Goal: Information Seeking & Learning: Learn about a topic

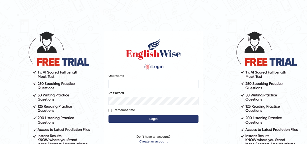
type input "Atika463"
click at [111, 110] on input "Remember me" at bounding box center [110, 110] width 3 height 3
checkbox input "true"
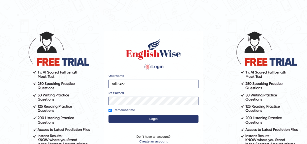
click at [119, 117] on button "Login" at bounding box center [154, 119] width 90 height 8
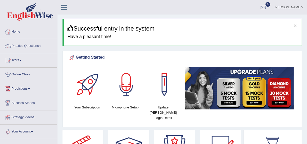
click at [21, 48] on link "Practice Questions" at bounding box center [28, 45] width 57 height 13
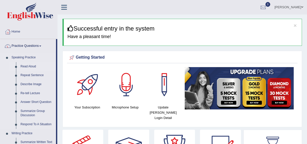
click at [25, 67] on link "Read Aloud" at bounding box center [37, 66] width 38 height 9
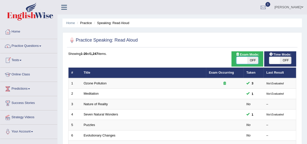
click at [244, 63] on span at bounding box center [242, 60] width 11 height 7
checkbox input "true"
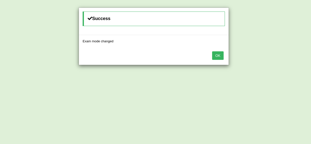
click at [218, 59] on button "OK" at bounding box center [218, 55] width 12 height 9
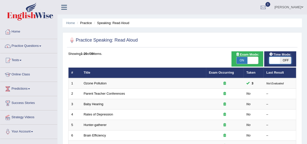
click at [271, 59] on span at bounding box center [274, 60] width 11 height 7
checkbox input "true"
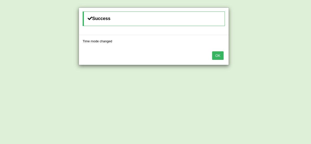
click at [217, 53] on button "OK" at bounding box center [218, 55] width 12 height 9
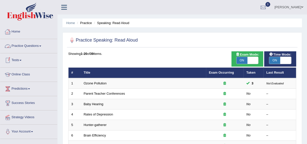
click at [13, 28] on link "Home" at bounding box center [28, 31] width 57 height 13
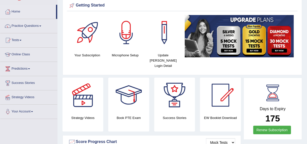
scroll to position [21, 0]
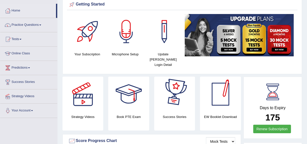
click at [220, 100] on div at bounding box center [220, 94] width 35 height 35
